Goal: Task Accomplishment & Management: Complete application form

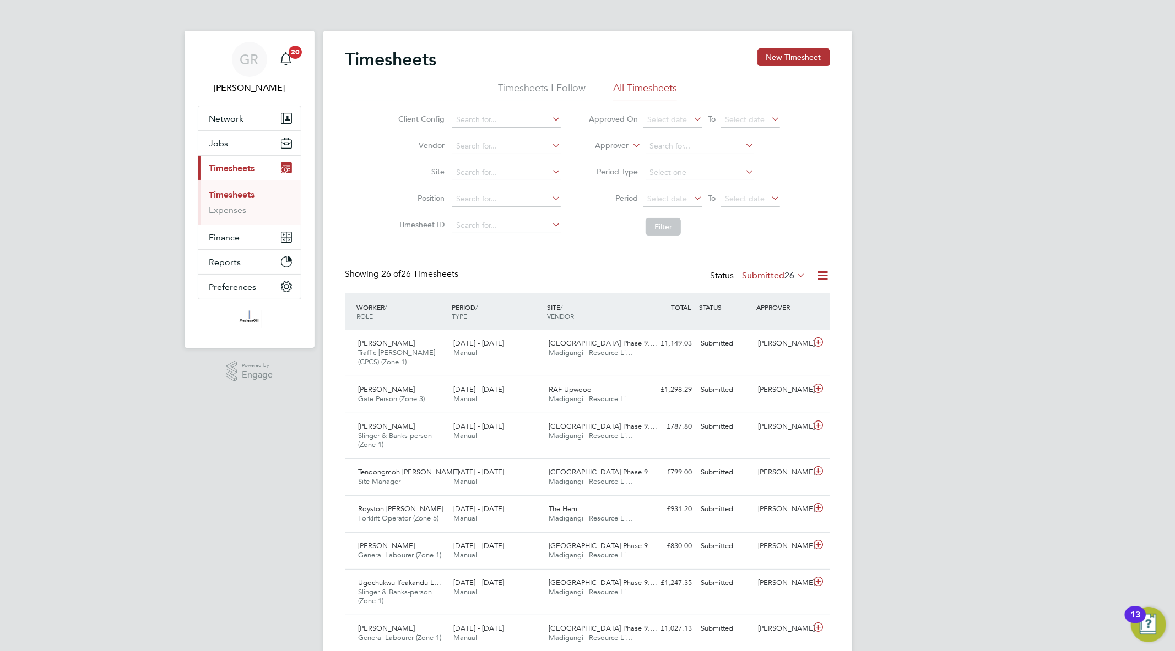
click at [823, 274] on icon at bounding box center [823, 276] width 14 height 14
click at [746, 295] on li "Export Timesheets" at bounding box center [754, 301] width 146 height 15
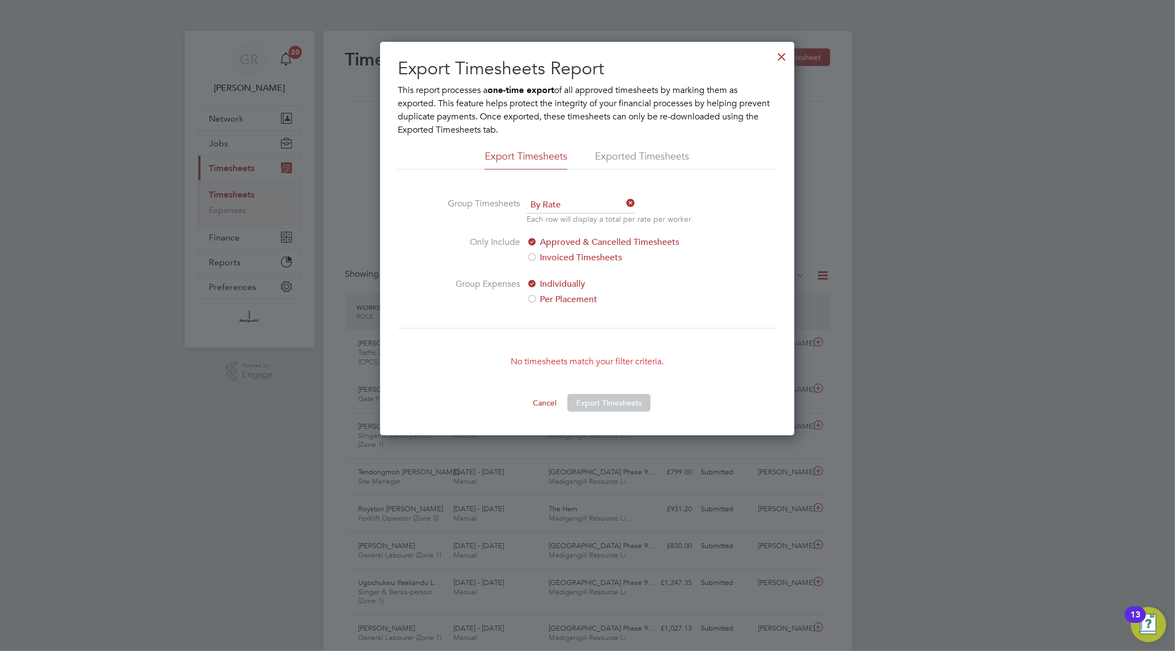
click at [780, 59] on div at bounding box center [782, 54] width 20 height 20
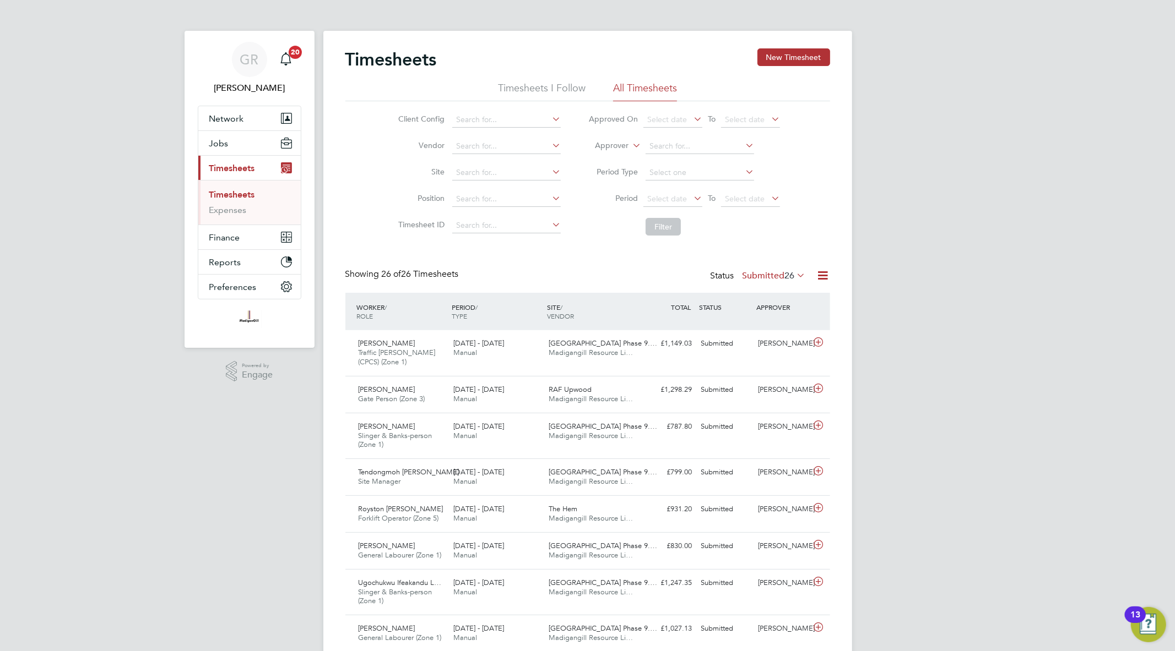
scroll to position [37, 96]
click at [783, 61] on button "New Timesheet" at bounding box center [793, 57] width 73 height 18
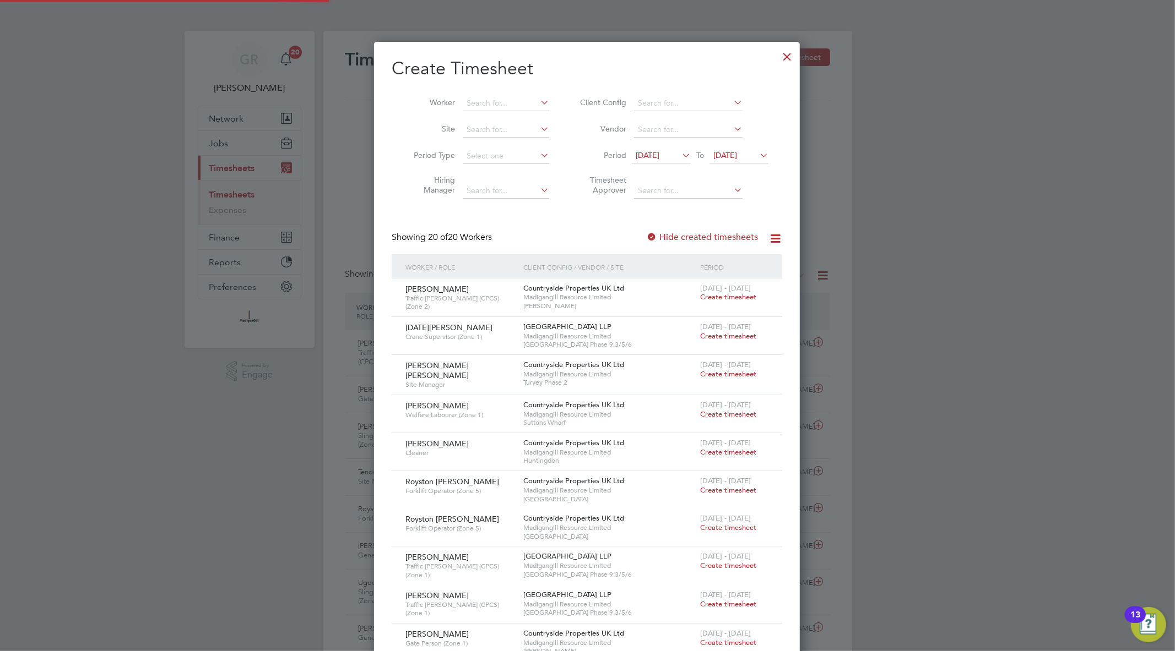
scroll to position [1209, 426]
click at [500, 108] on input at bounding box center [506, 103] width 86 height 15
click at [518, 121] on li "Reube n [PERSON_NAME]" at bounding box center [513, 118] width 102 height 15
type input "[PERSON_NAME]"
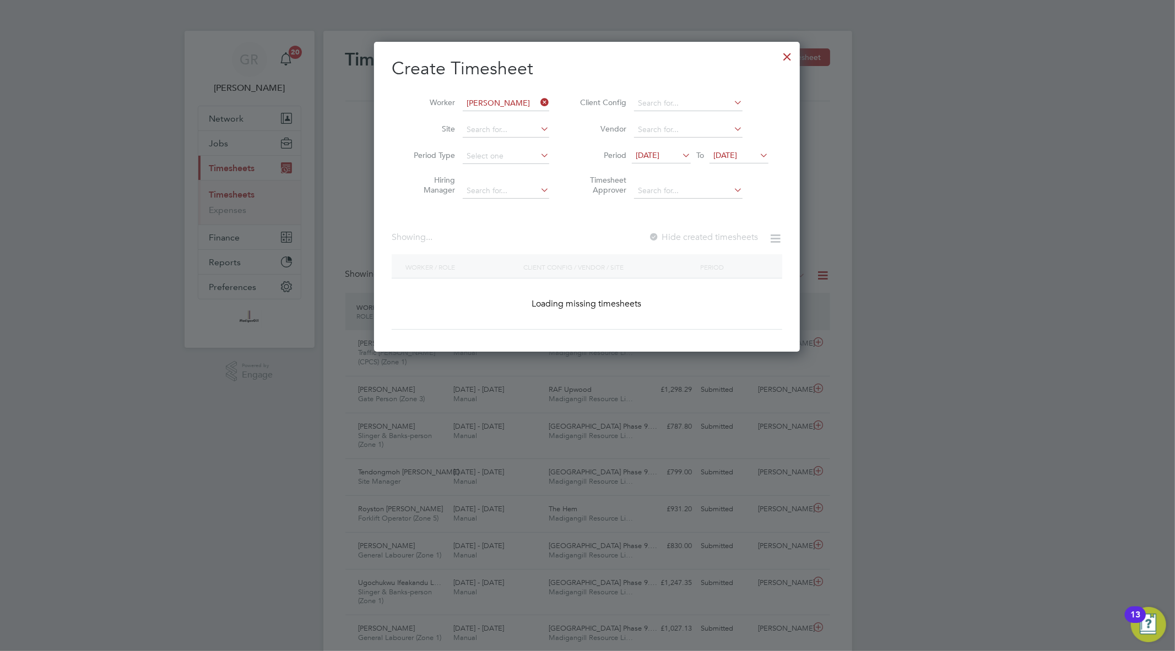
scroll to position [311, 426]
click at [654, 234] on div at bounding box center [651, 237] width 11 height 11
click at [756, 145] on li "Period [DATE] To [DATE]" at bounding box center [672, 156] width 219 height 26
click at [757, 151] on icon at bounding box center [757, 155] width 0 height 15
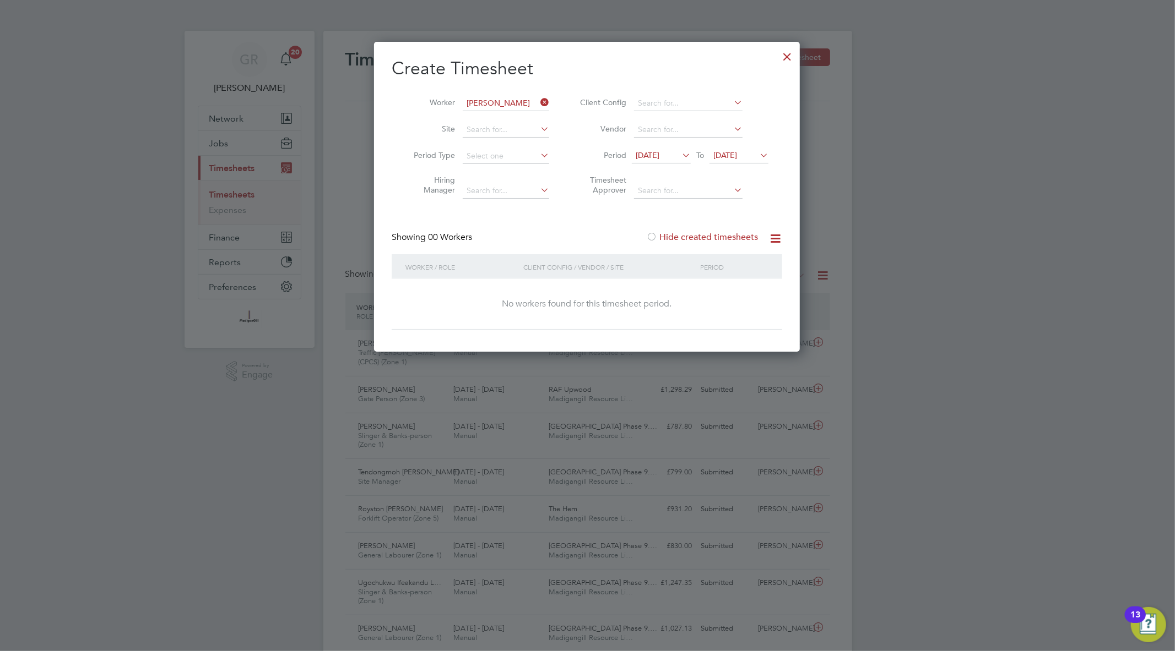
scroll to position [425, 0]
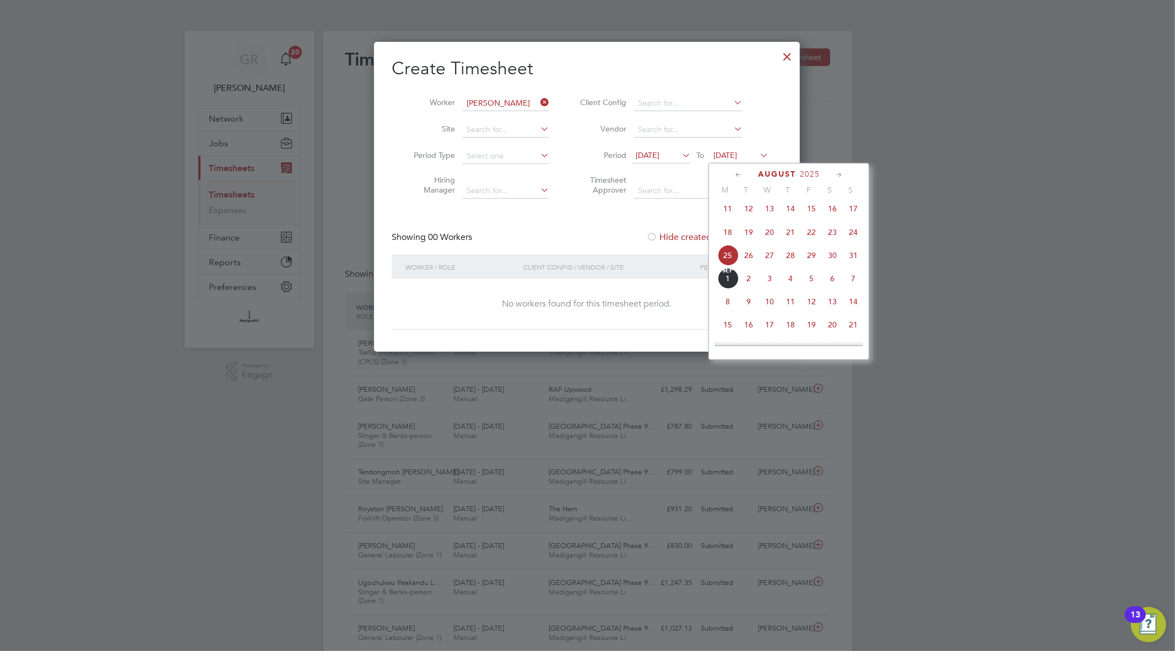
click at [857, 309] on span "14" at bounding box center [853, 301] width 21 height 21
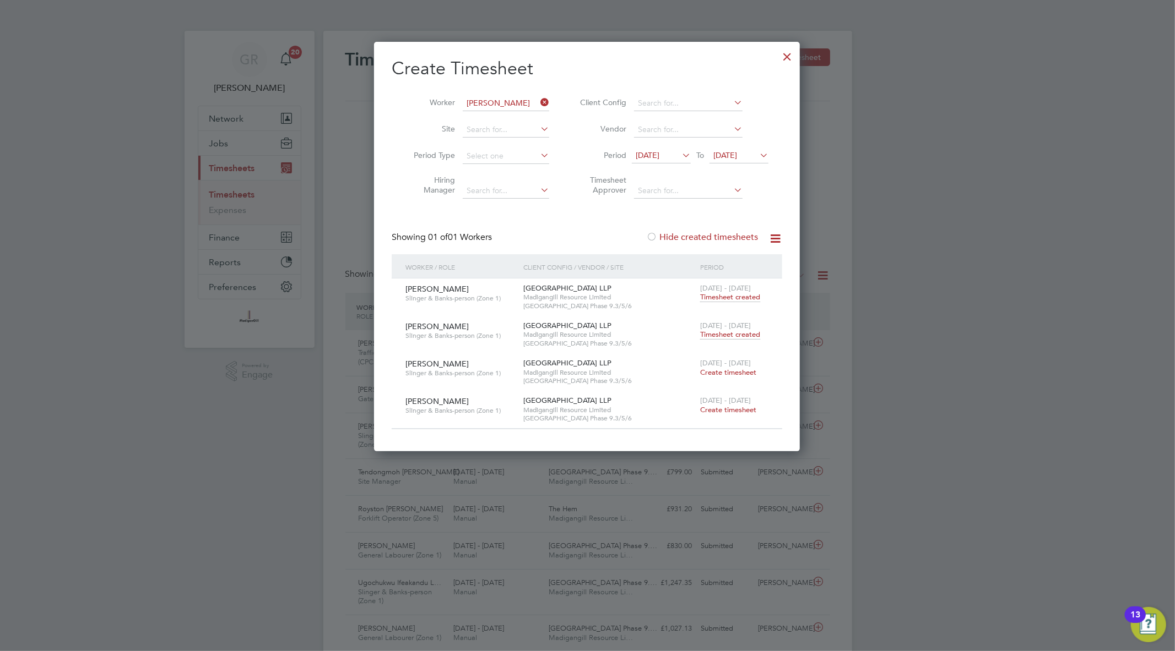
click at [741, 336] on span "Timesheet created" at bounding box center [730, 335] width 60 height 10
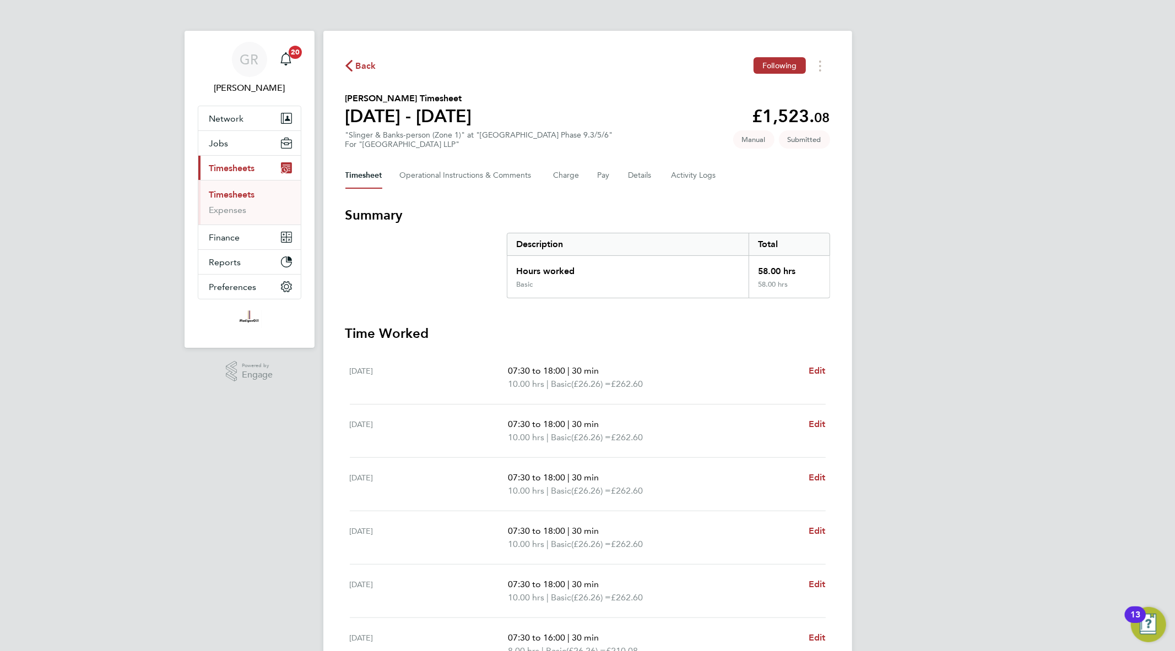
drag, startPoint x: 800, startPoint y: 285, endPoint x: 739, endPoint y: 273, distance: 62.3
click at [739, 273] on div "Hours worked 58.00 hrs Basic 58.00 hrs" at bounding box center [668, 277] width 323 height 42
drag, startPoint x: 739, startPoint y: 273, endPoint x: 731, endPoint y: 253, distance: 20.6
click at [739, 273] on div "Hours worked" at bounding box center [628, 268] width 242 height 24
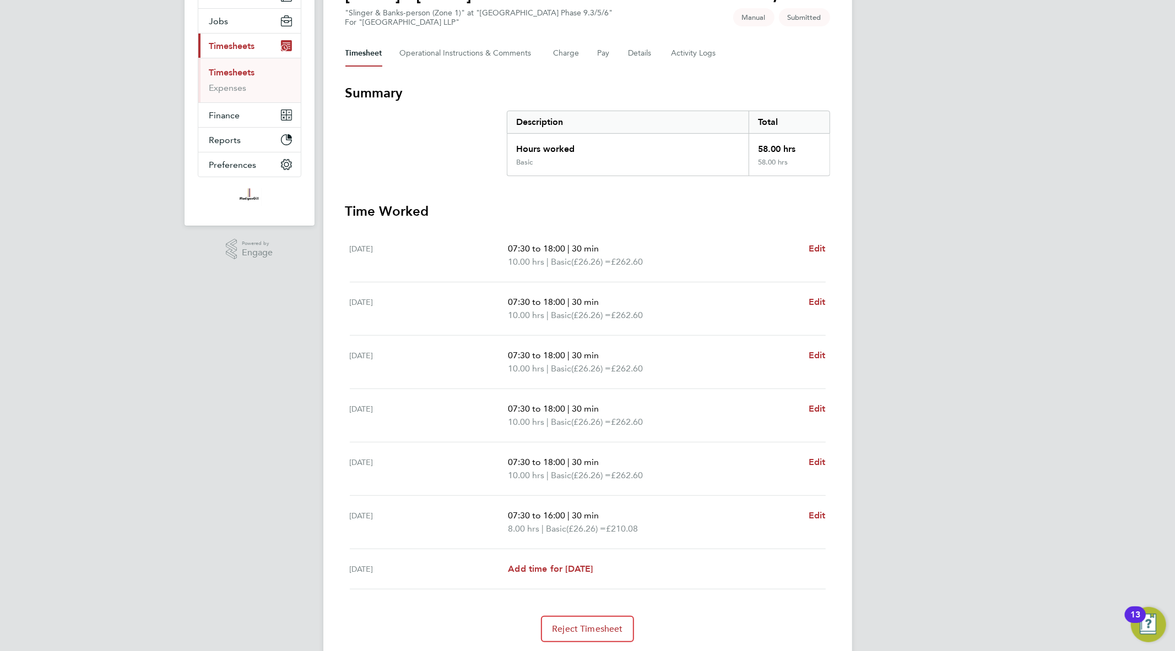
drag, startPoint x: 503, startPoint y: 524, endPoint x: 551, endPoint y: 528, distance: 48.1
click at [551, 528] on div "[DATE] 07:30 to 16:00 | 30 min 8.00 hrs | Basic (£26.26) = £210.08 Edit" at bounding box center [588, 522] width 476 height 53
click at [551, 528] on span "Basic" at bounding box center [556, 529] width 20 height 13
click at [635, 52] on button "Details" at bounding box center [640, 53] width 25 height 26
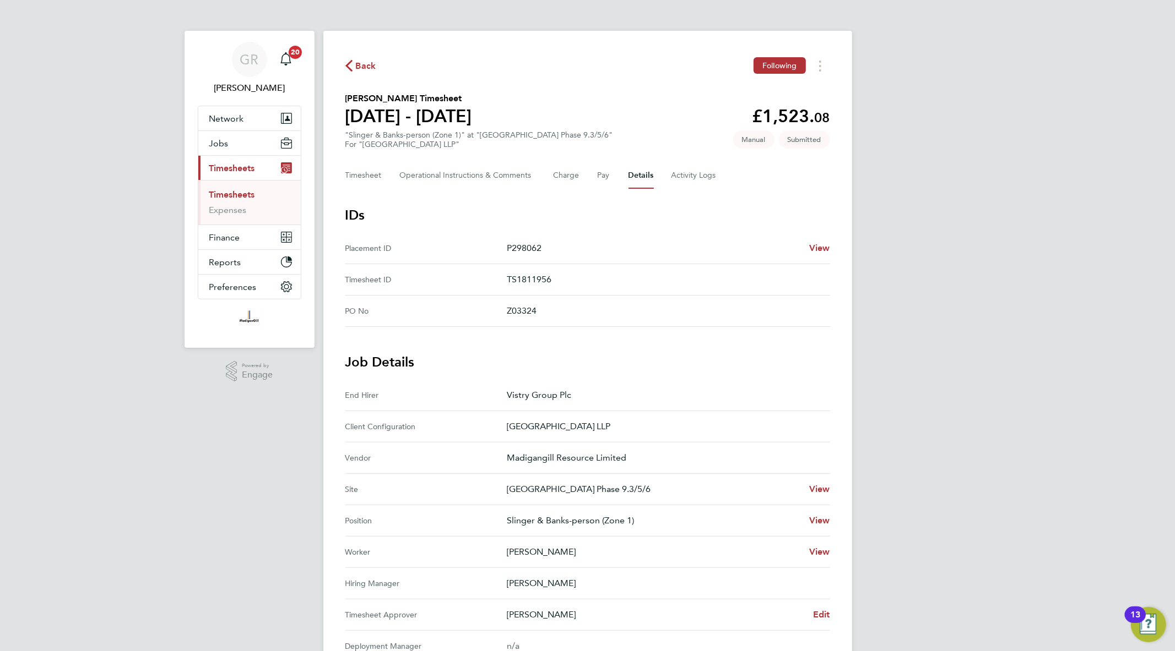
click at [235, 196] on link "Timesheets" at bounding box center [232, 194] width 46 height 10
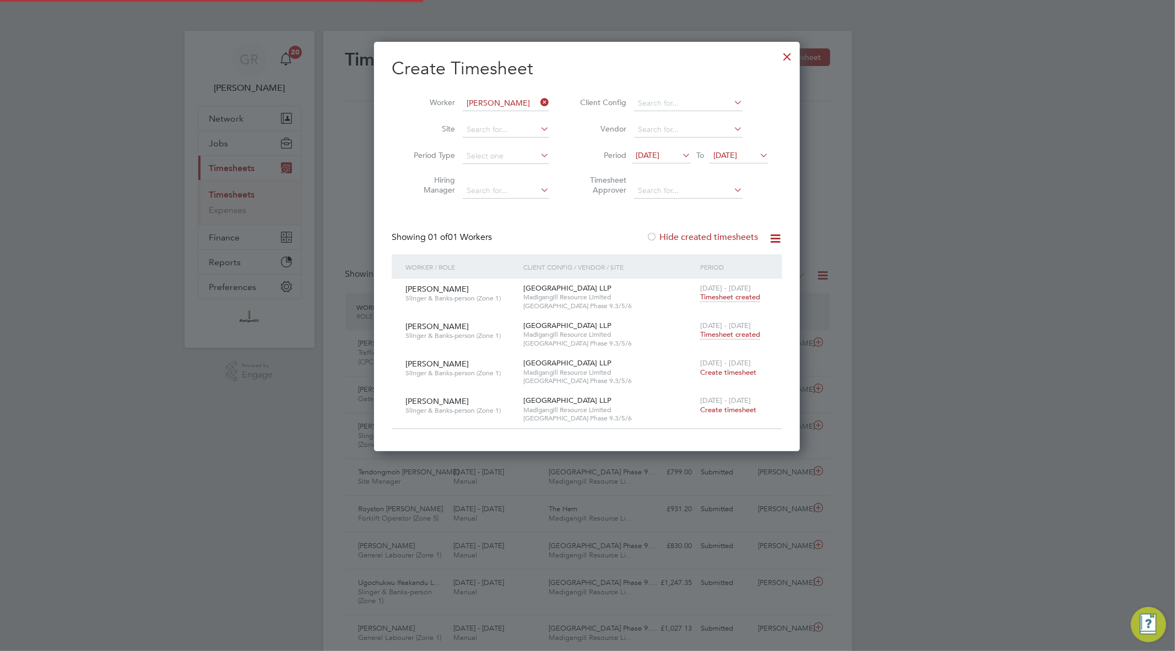
scroll to position [28, 96]
click at [797, 57] on div "Create Timesheet Worker [PERSON_NAME] Site Period Type Hiring Manager Client Co…" at bounding box center [587, 247] width 426 height 410
click at [791, 55] on div at bounding box center [787, 54] width 20 height 20
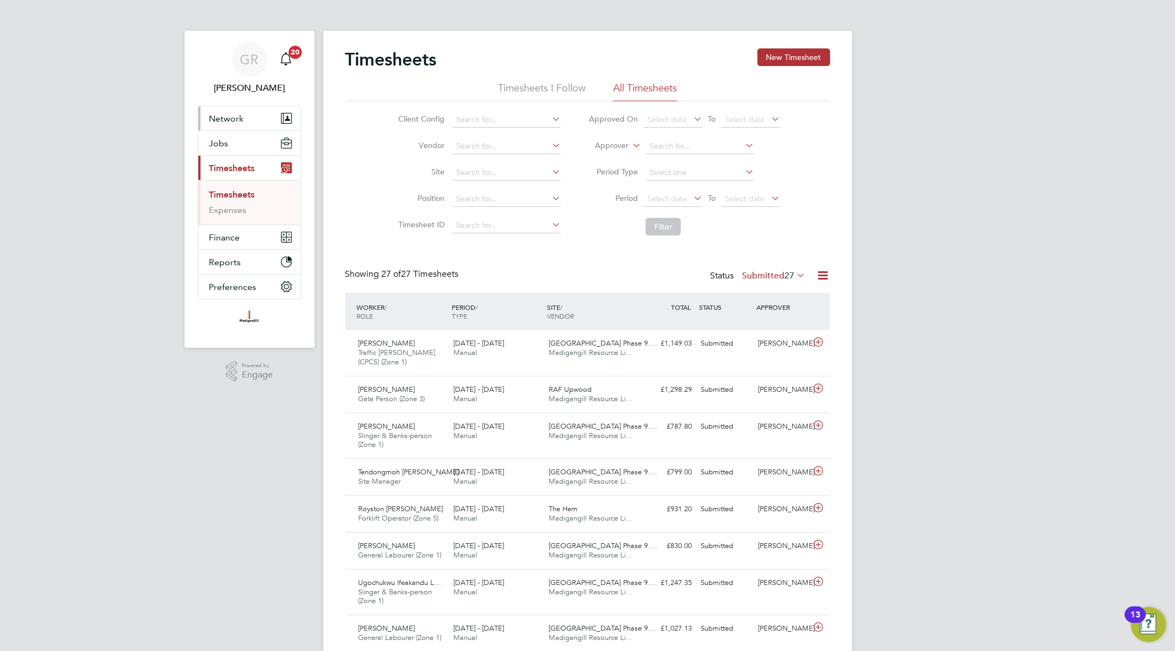
click at [240, 117] on span "Network" at bounding box center [226, 118] width 35 height 10
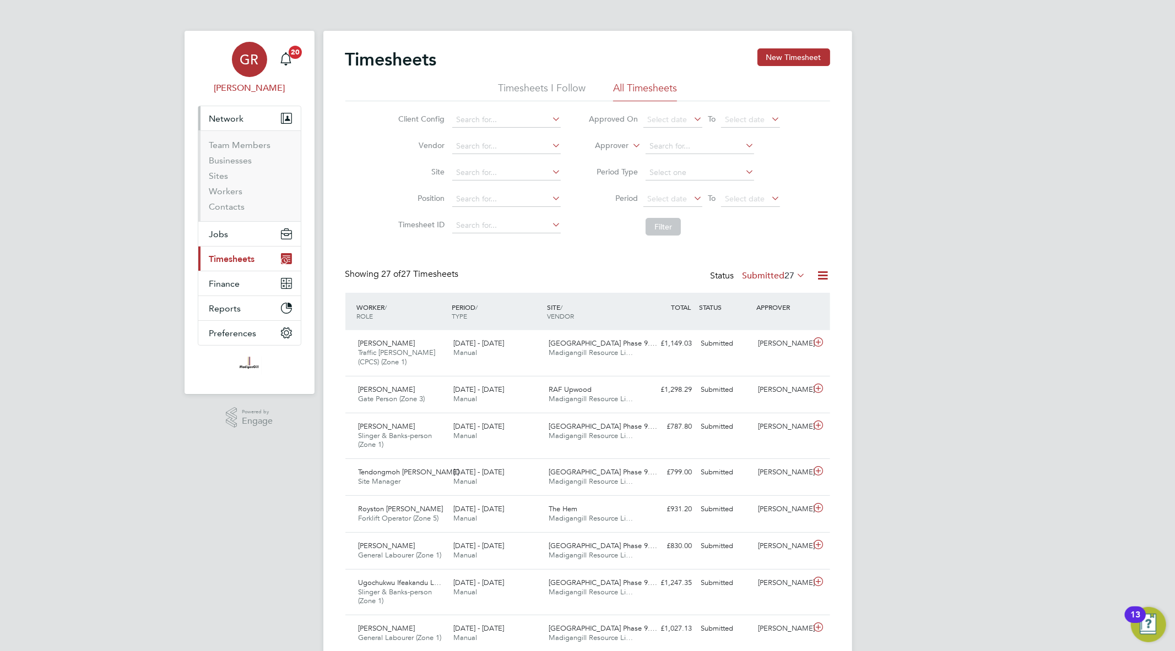
click at [249, 90] on span "[PERSON_NAME]" at bounding box center [250, 88] width 104 height 13
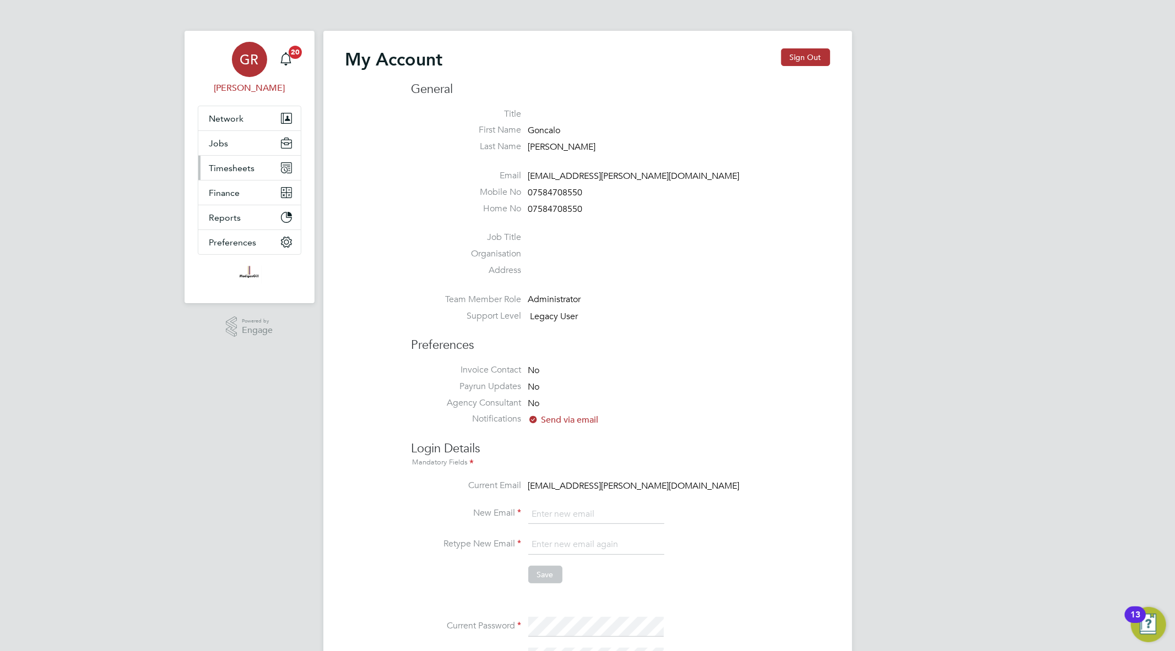
click at [214, 174] on button "Timesheets" at bounding box center [249, 168] width 102 height 24
click at [249, 196] on link "Timesheets" at bounding box center [232, 194] width 46 height 10
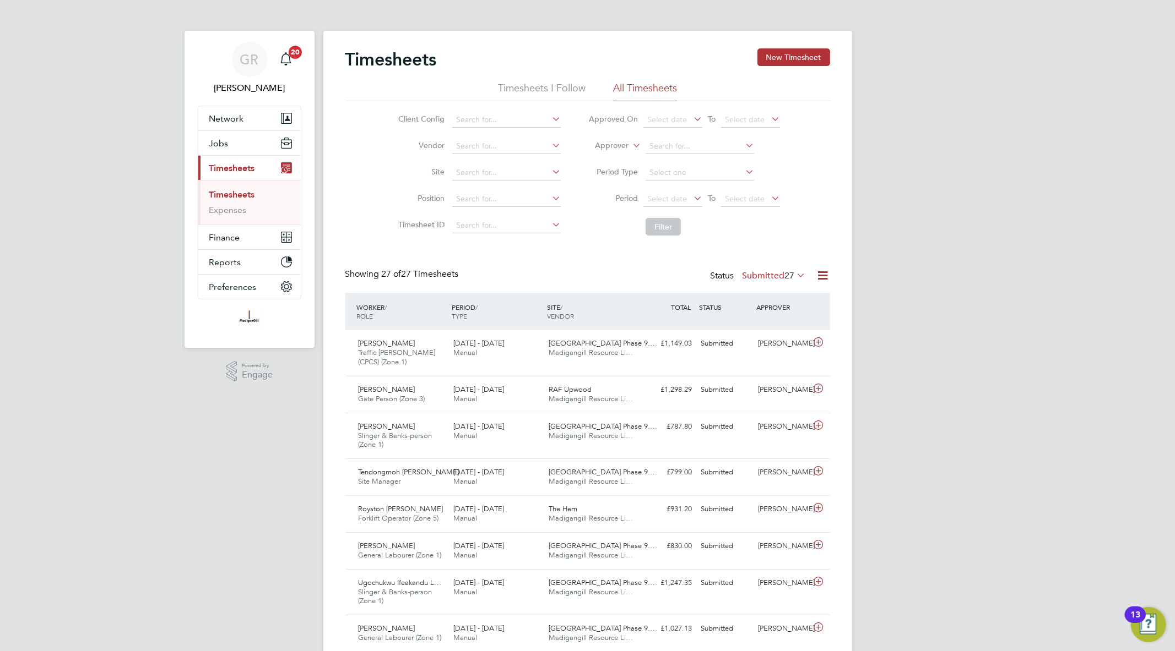
scroll to position [37, 96]
drag, startPoint x: 815, startPoint y: 276, endPoint x: 794, endPoint y: 284, distance: 22.5
click at [816, 276] on icon at bounding box center [823, 276] width 14 height 14
click at [761, 296] on li "Export Timesheets" at bounding box center [754, 301] width 146 height 15
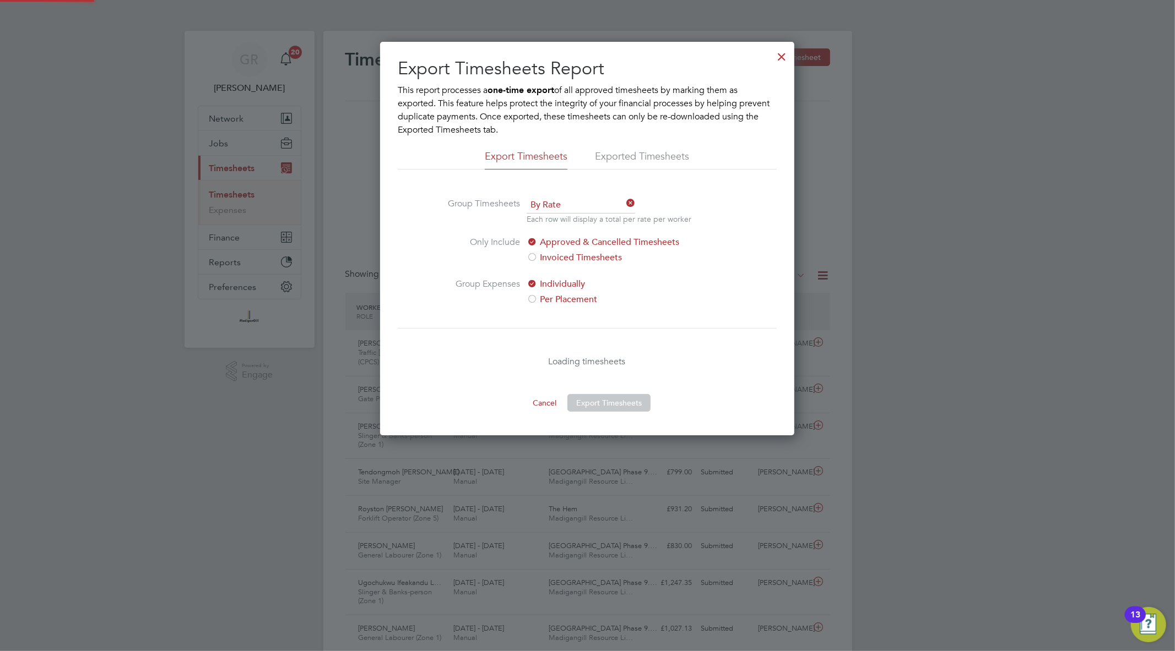
scroll to position [394, 414]
click at [778, 53] on div at bounding box center [782, 54] width 20 height 20
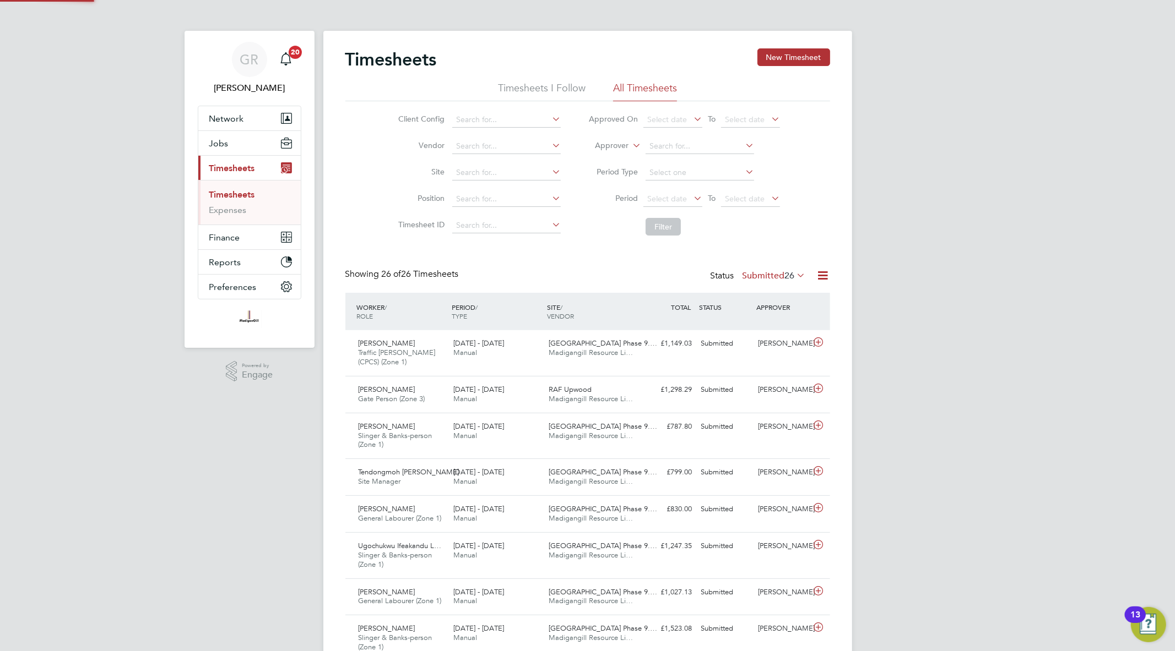
scroll to position [37, 96]
